Goal: Task Accomplishment & Management: Manage account settings

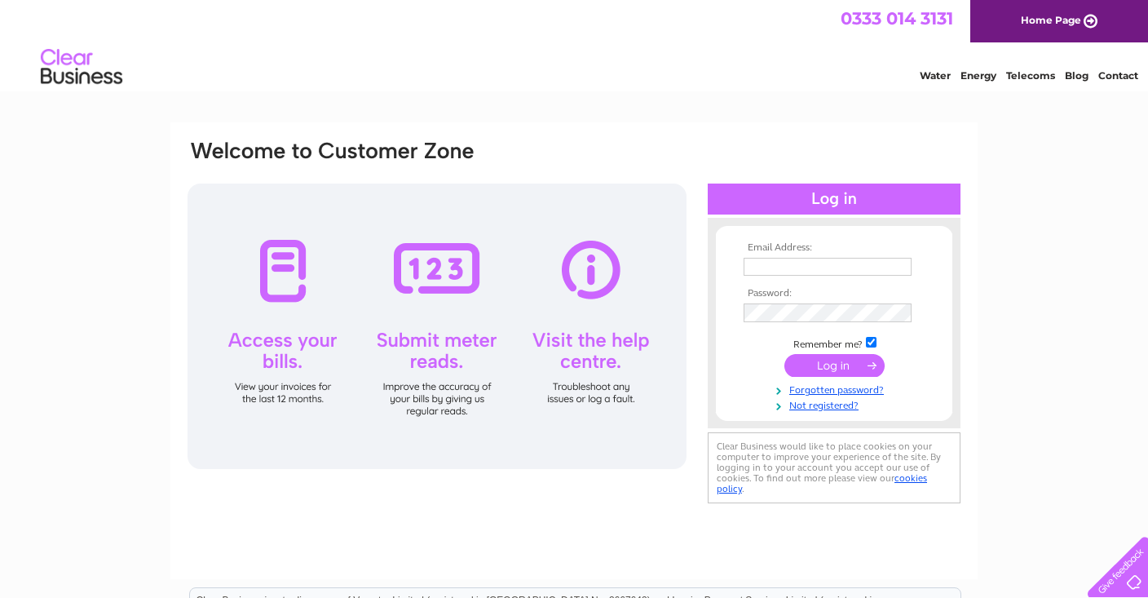
type input "barry@hrigroup.co.uk"
click at [859, 368] on input "submit" at bounding box center [834, 365] width 100 height 23
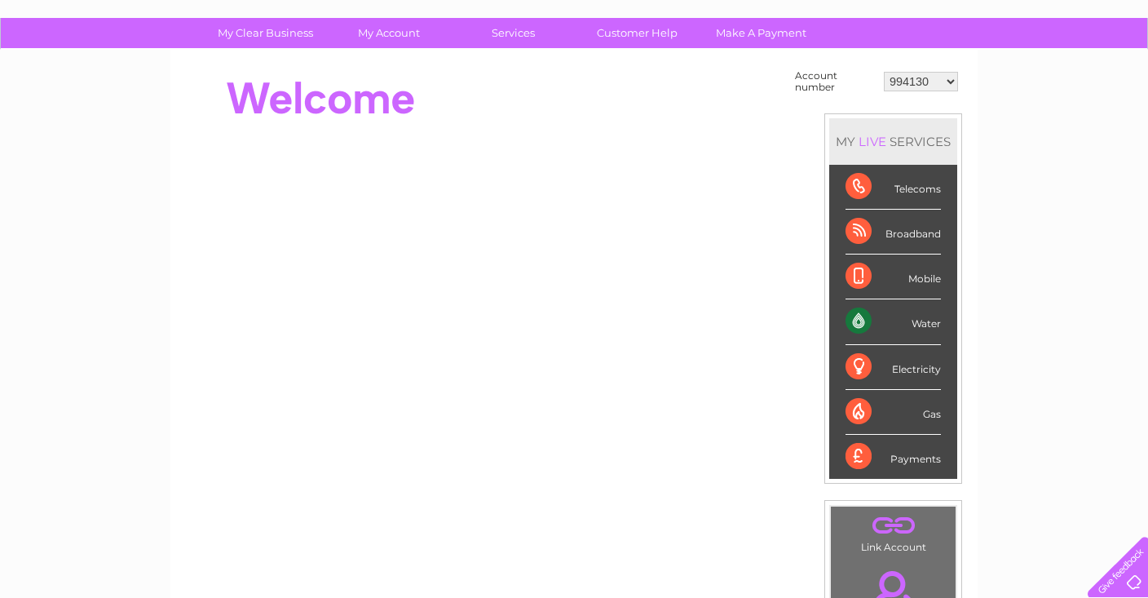
scroll to position [55, 0]
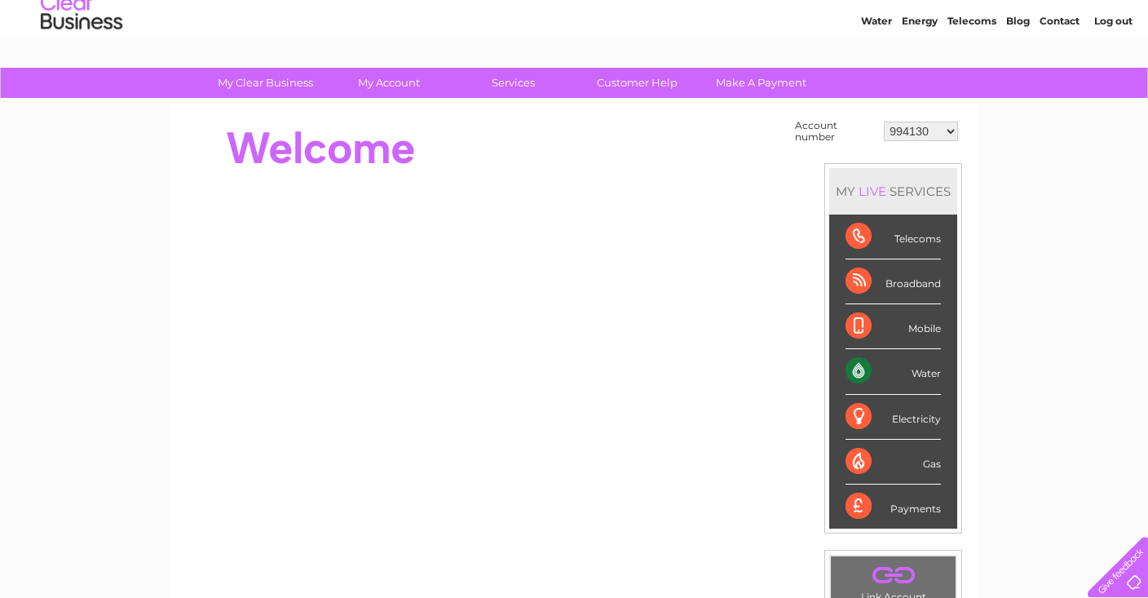
select select "30289540"
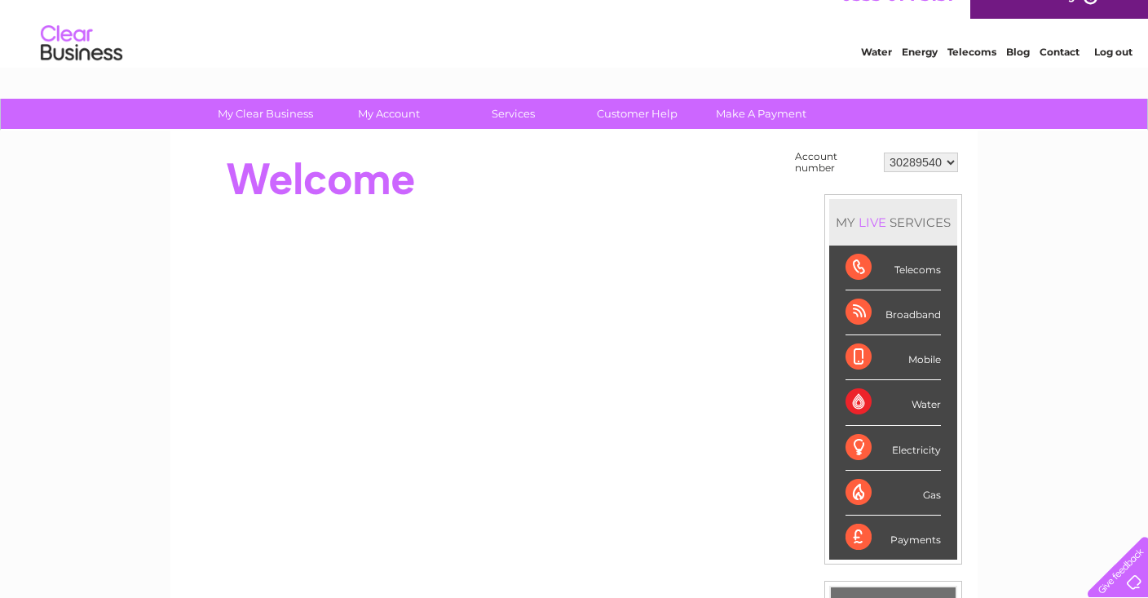
scroll to position [23, 0]
select select "994130"
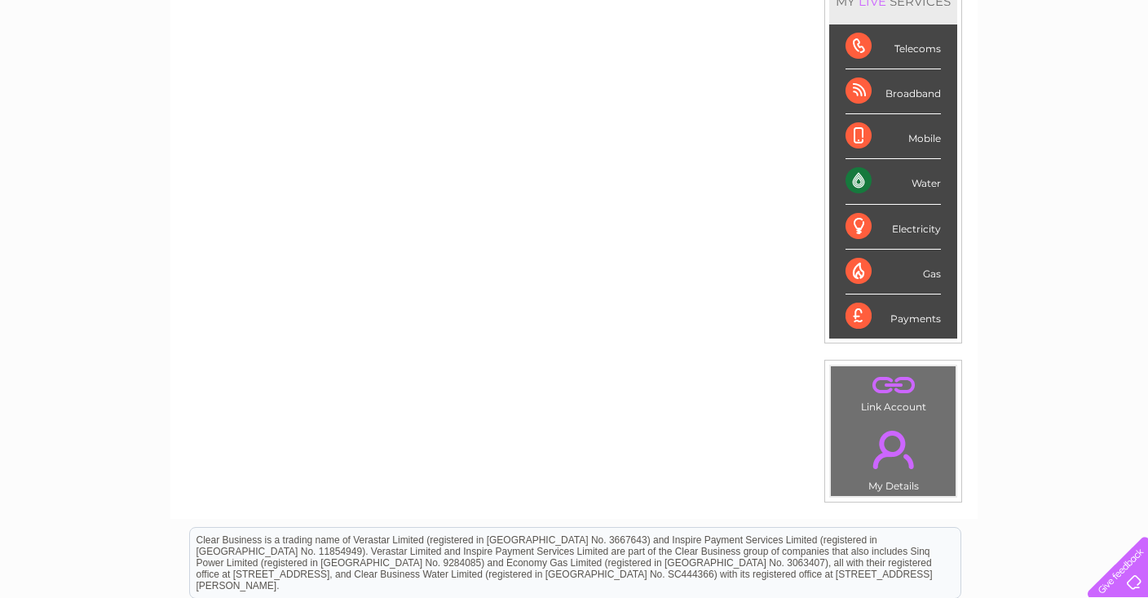
scroll to position [240, 0]
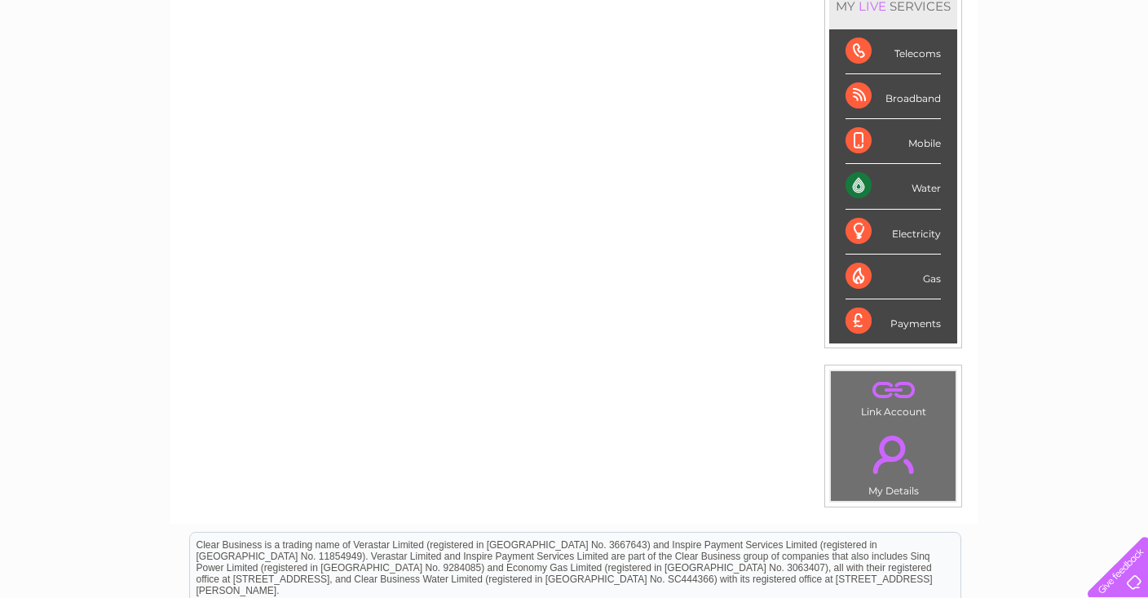
click at [878, 403] on td ". Link Account" at bounding box center [893, 395] width 126 height 51
click at [882, 390] on link "." at bounding box center [893, 389] width 117 height 29
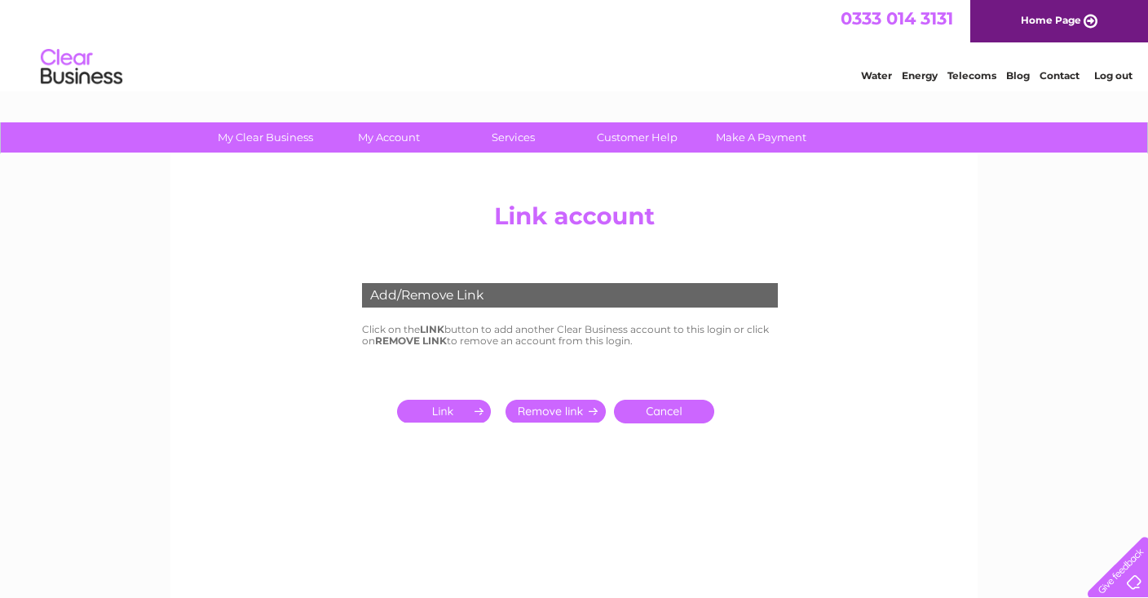
click at [467, 409] on input "submit" at bounding box center [447, 410] width 100 height 23
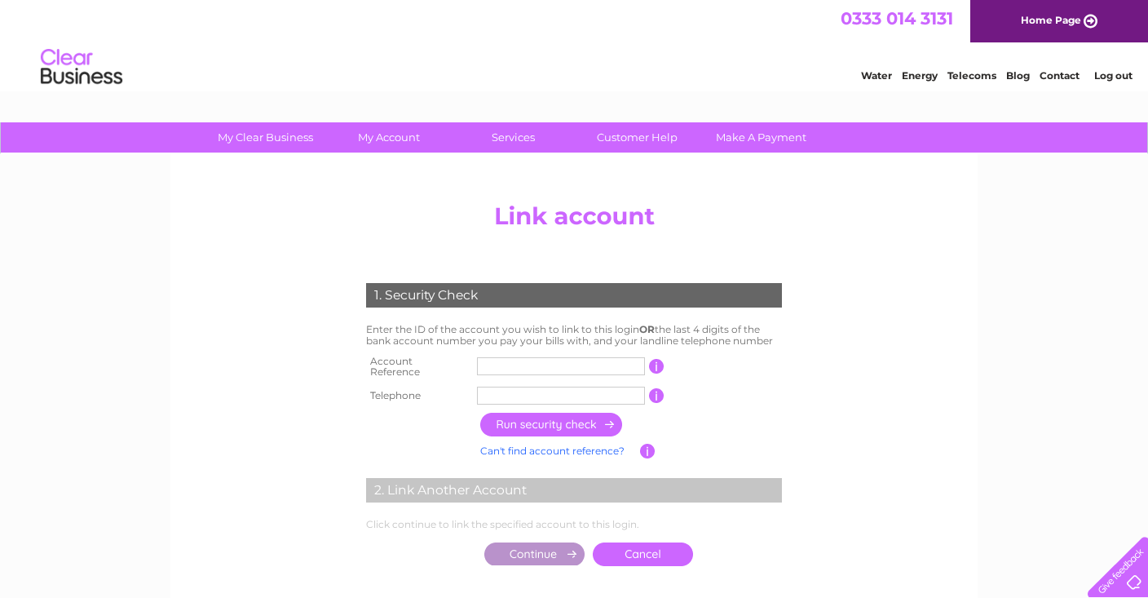
click at [486, 365] on input "text" at bounding box center [561, 366] width 168 height 18
type input "CB303044"
click at [499, 395] on input "text" at bounding box center [561, 395] width 168 height 18
type input "07779828284"
click at [509, 423] on input "button" at bounding box center [551, 424] width 143 height 24
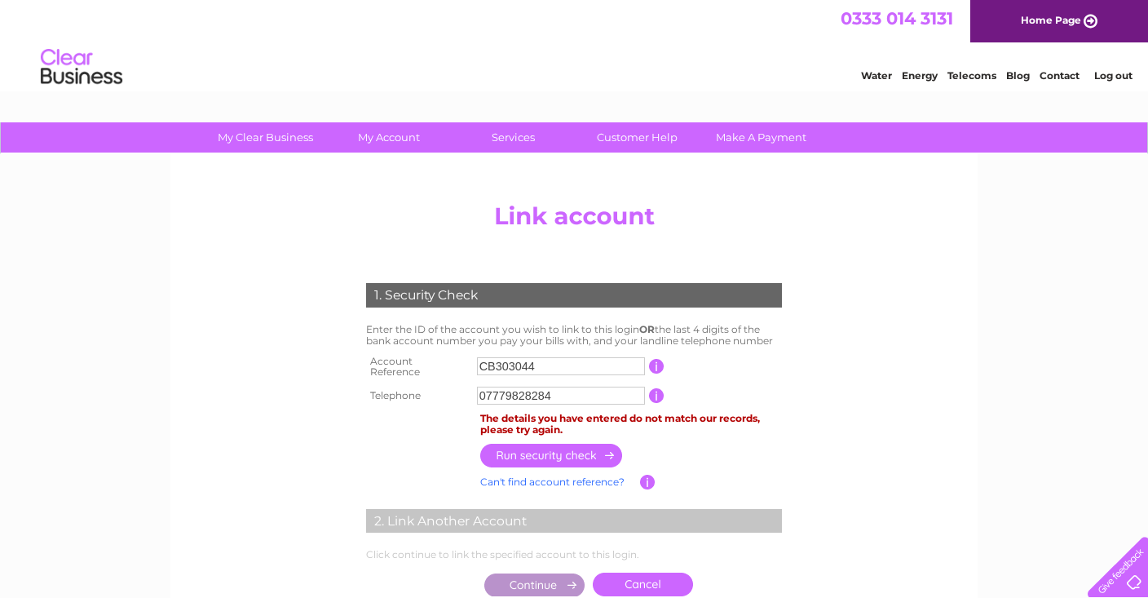
click at [555, 369] on input "CB303044" at bounding box center [561, 366] width 168 height 18
click at [553, 398] on input "07779828284" at bounding box center [561, 395] width 168 height 18
click at [552, 457] on input "button" at bounding box center [551, 455] width 143 height 24
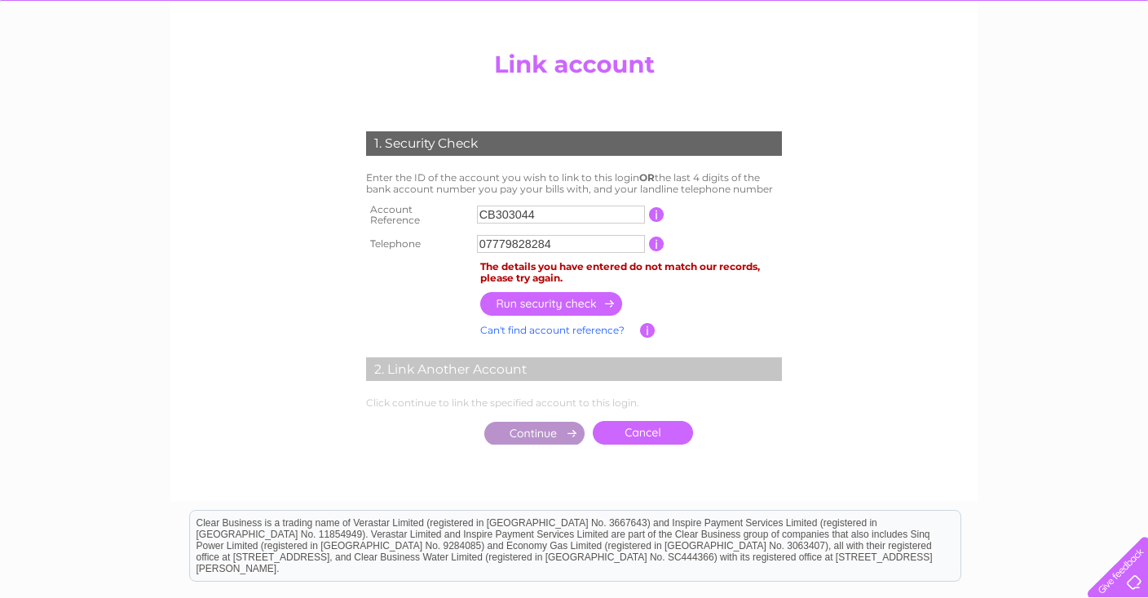
scroll to position [162, 0]
